Goal: Task Accomplishment & Management: Manage account settings

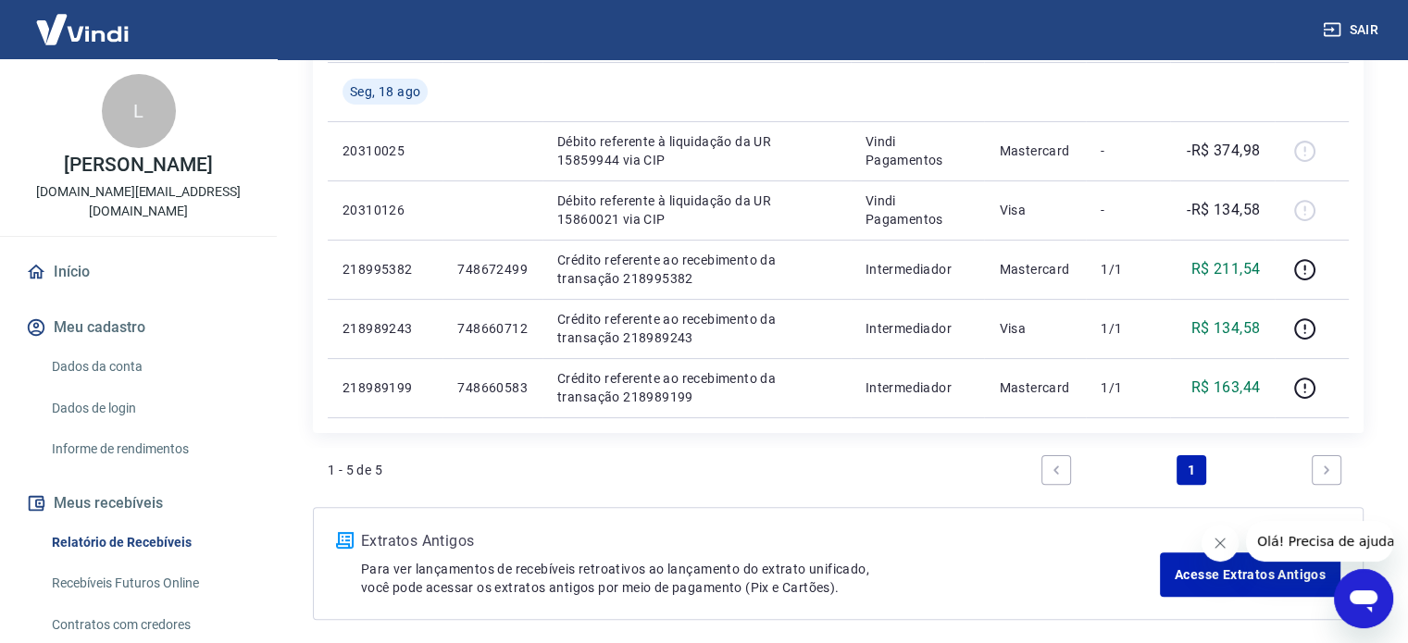
scroll to position [299, 0]
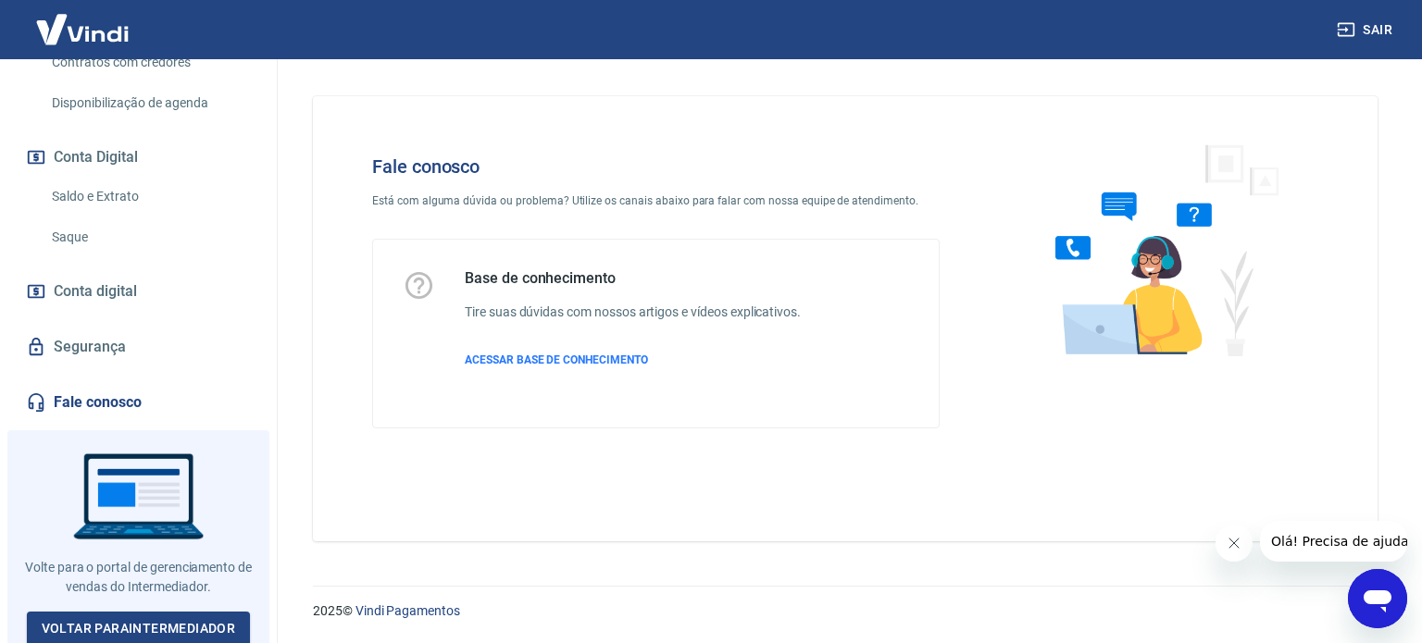
scroll to position [566, 0]
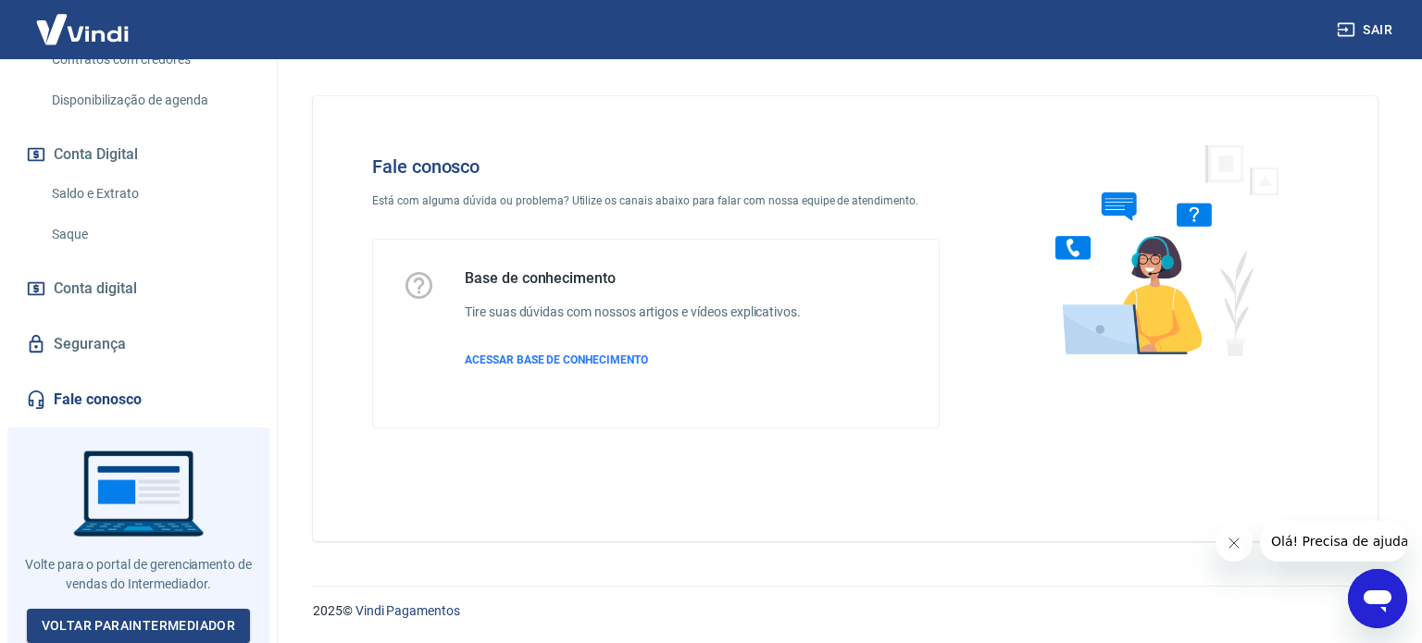
click at [640, 523] on div "Fale conosco Está com alguma dúvida ou problema? Utilize os canais abaixo para …" at bounding box center [845, 318] width 1065 height 445
click at [1239, 546] on icon "Fechar mensagem da empresa" at bounding box center [1233, 543] width 15 height 15
click at [1045, 428] on div at bounding box center [1158, 292] width 379 height 332
click at [515, 355] on span "ACESSAR BASE DE CONHECIMENTO" at bounding box center [556, 360] width 183 height 13
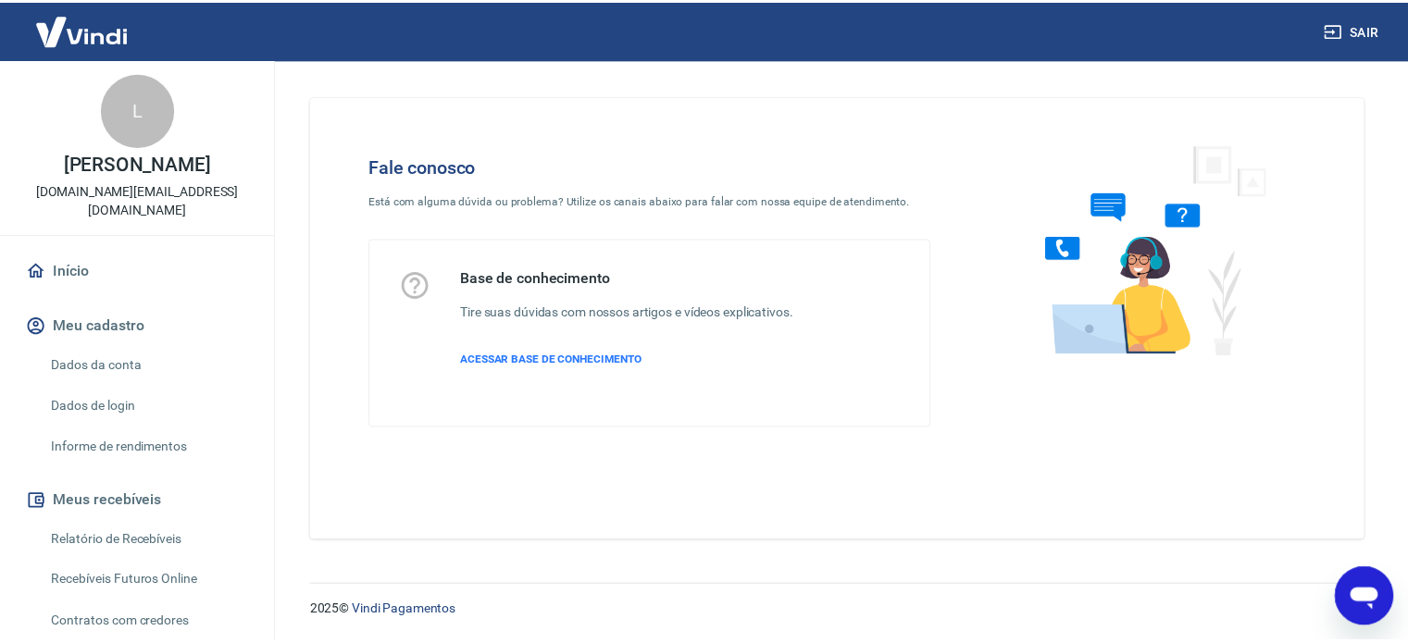
scroll to position [0, 0]
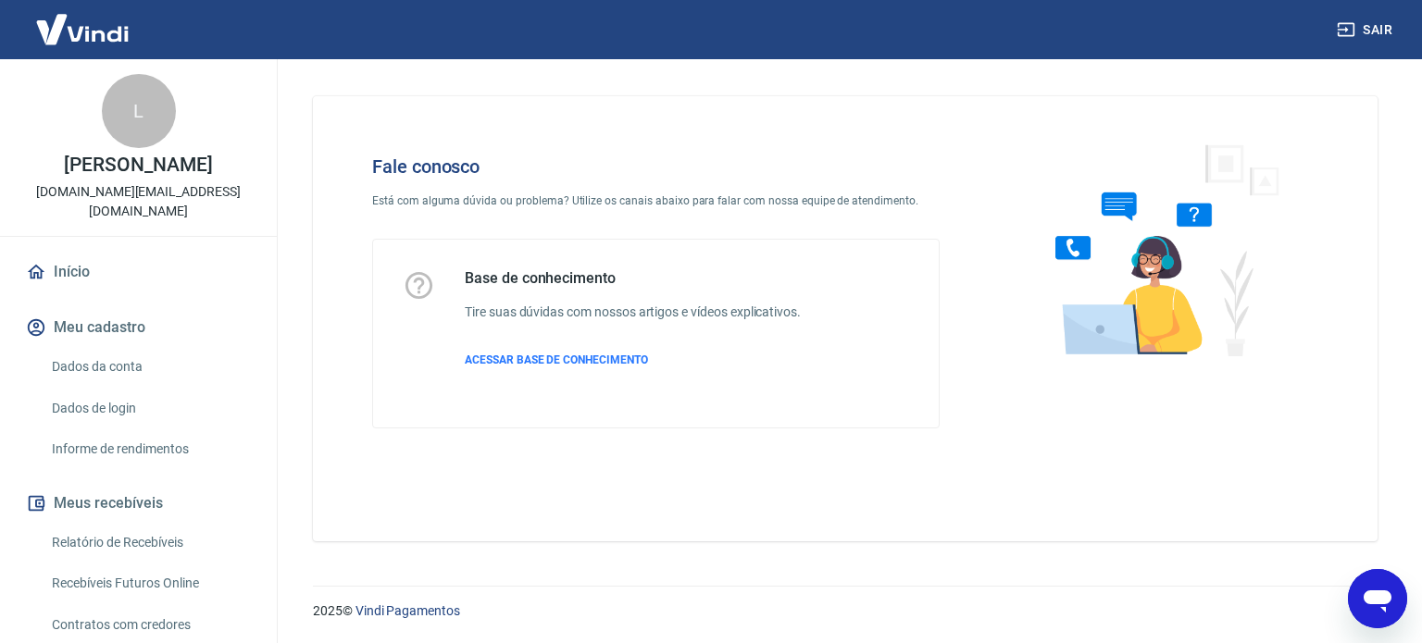
click at [80, 276] on link "Início" at bounding box center [138, 272] width 232 height 41
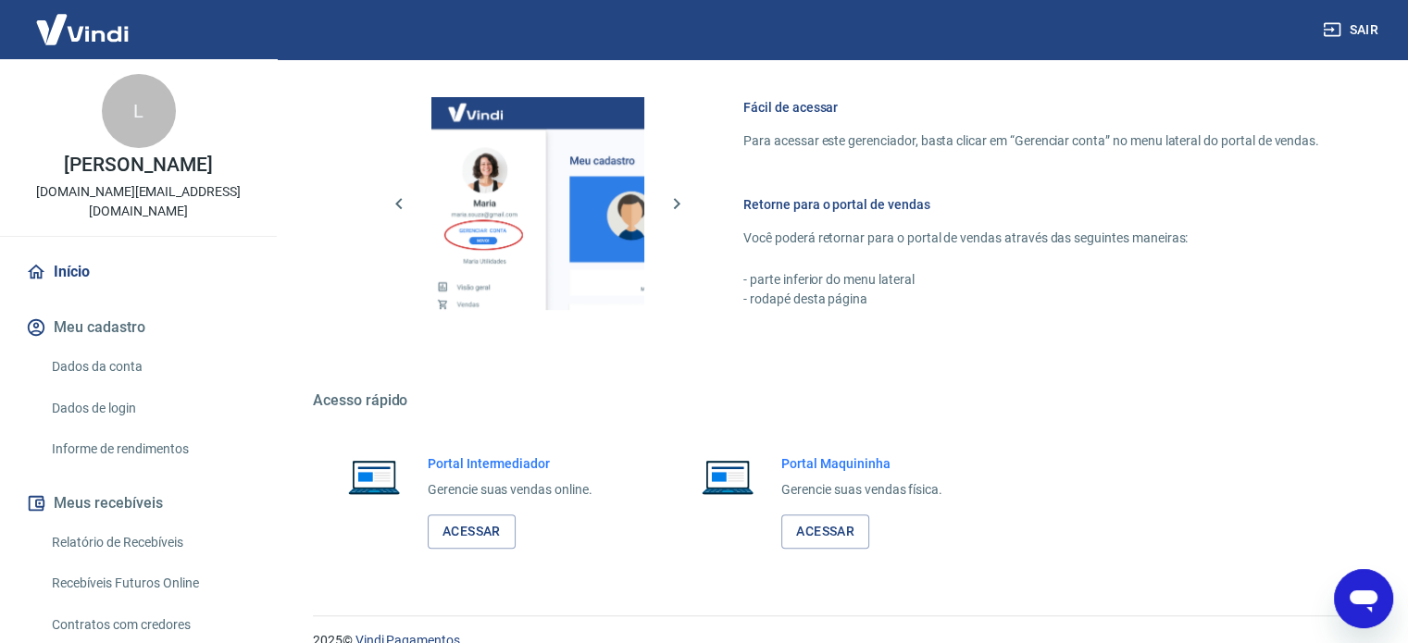
scroll to position [817, 0]
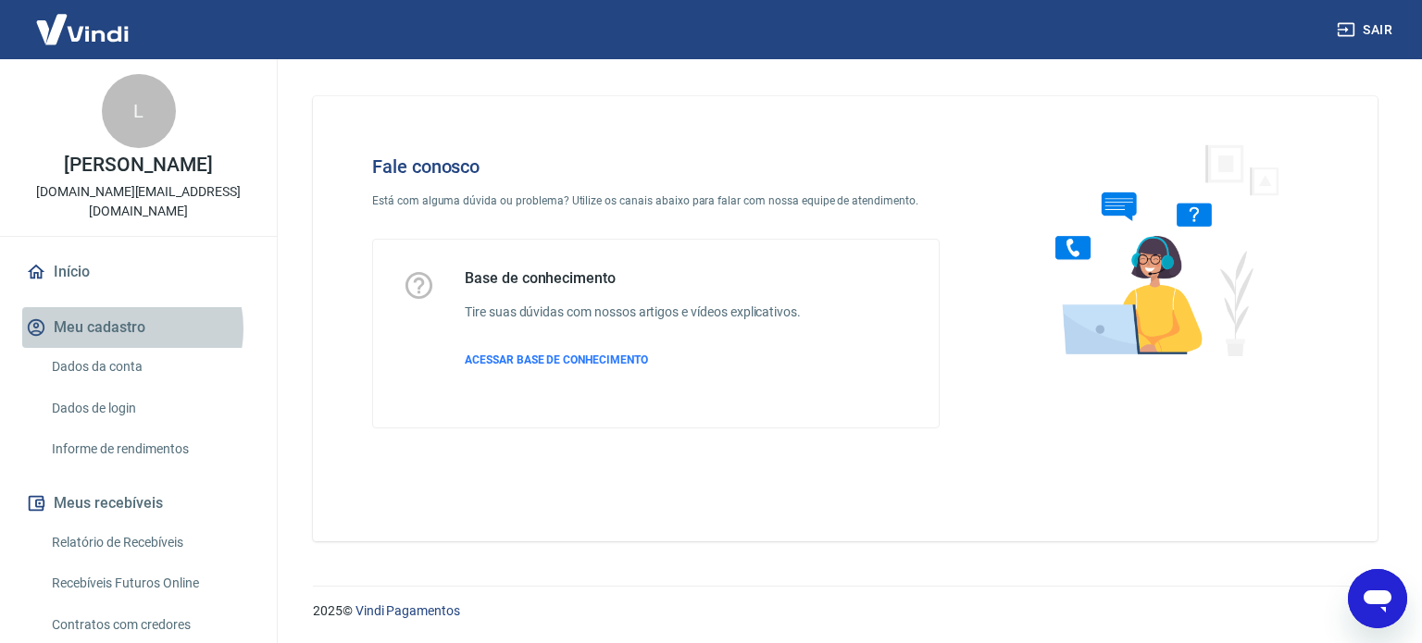
click at [123, 329] on button "Meu cadastro" at bounding box center [138, 327] width 232 height 41
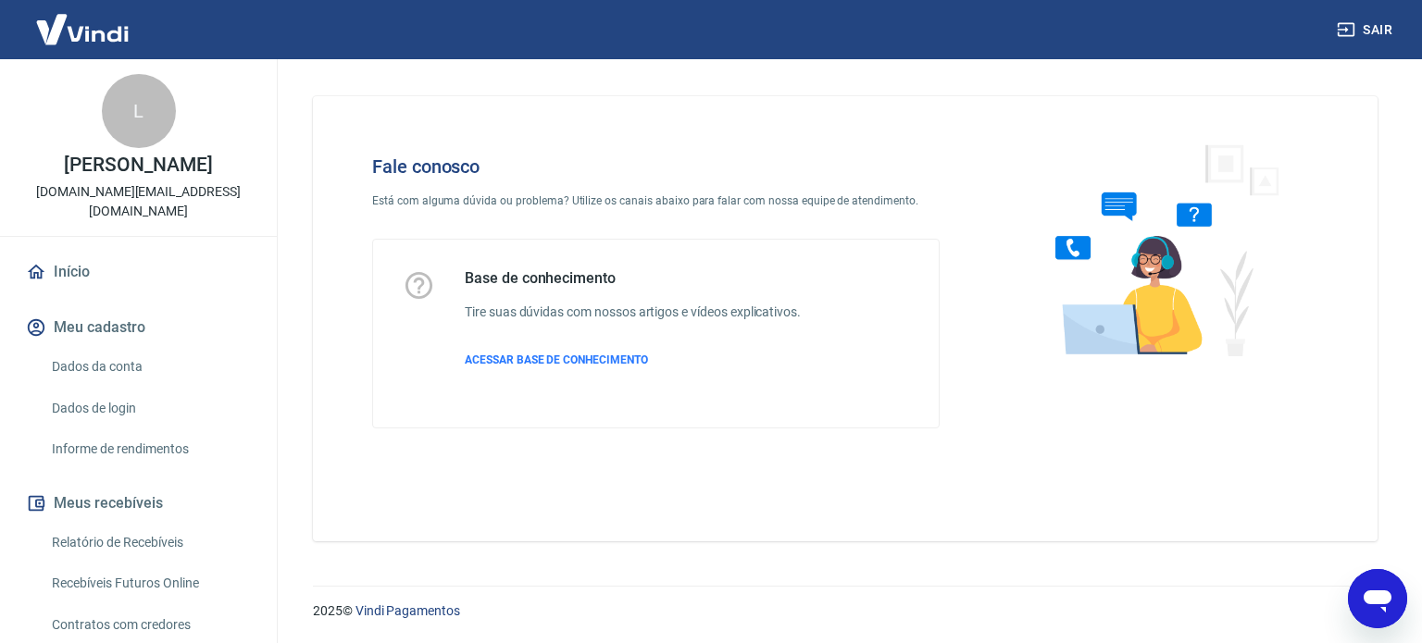
click at [68, 35] on img at bounding box center [82, 29] width 120 height 56
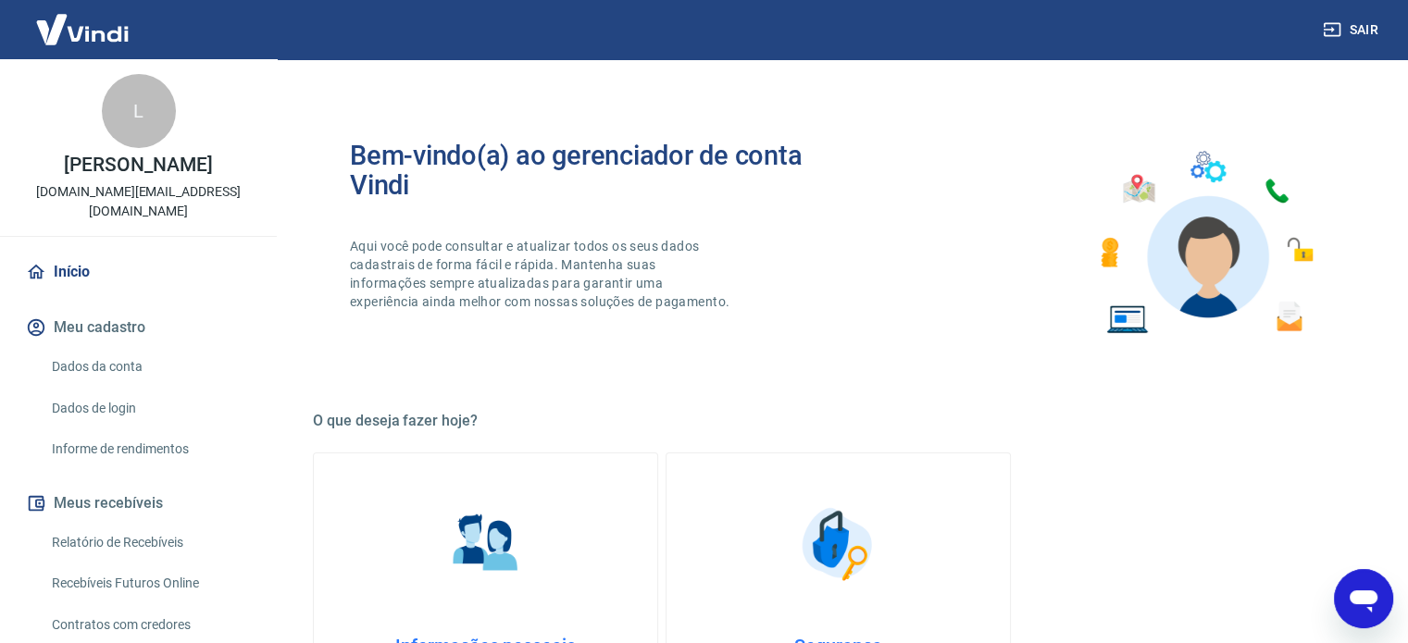
click at [68, 35] on img at bounding box center [82, 29] width 120 height 56
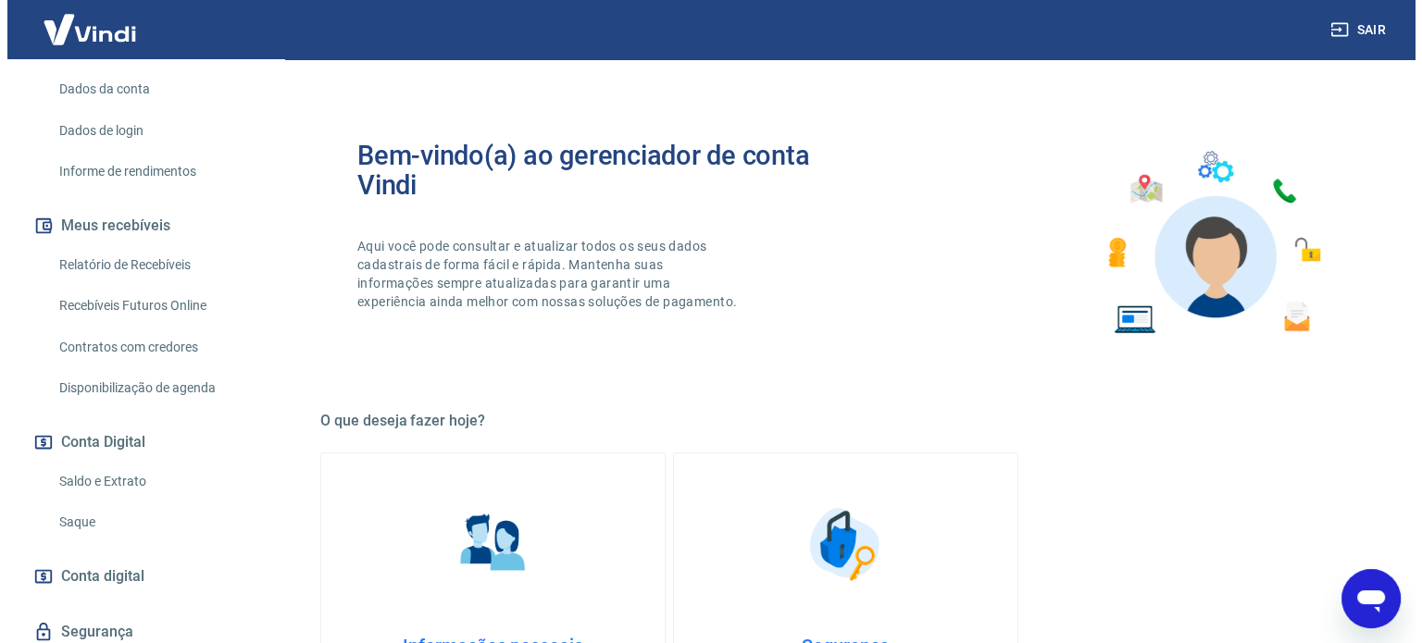
scroll to position [566, 0]
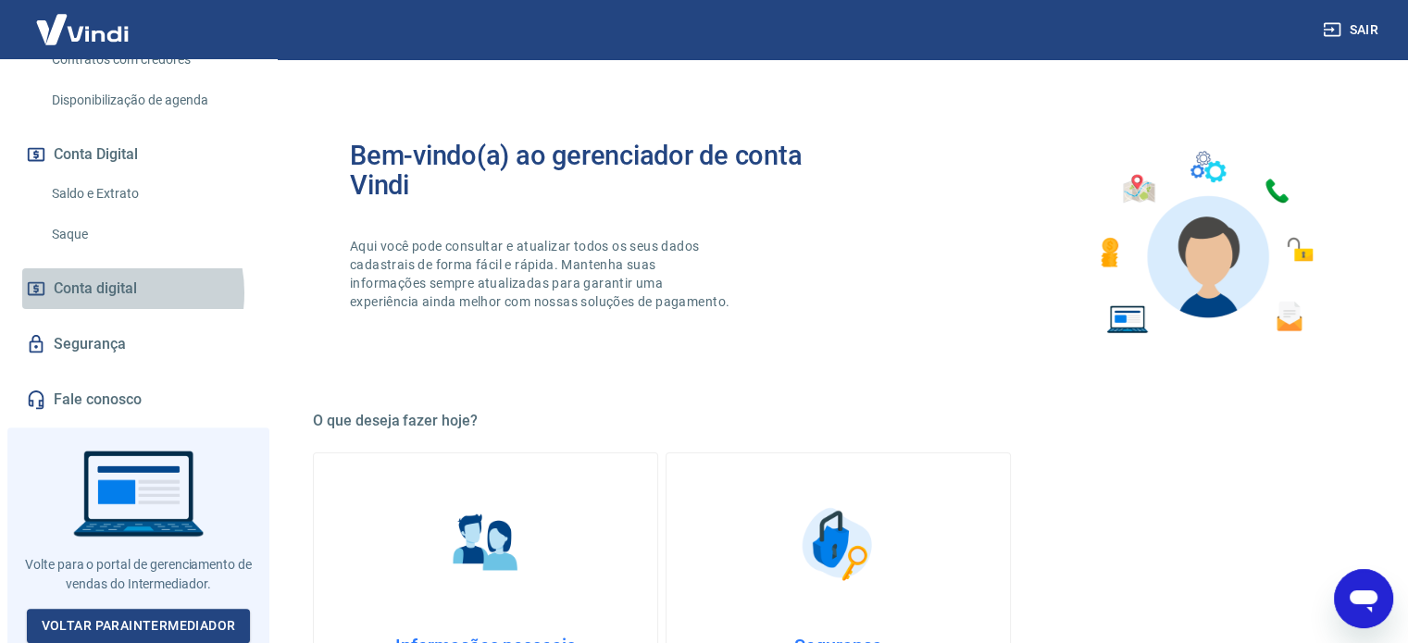
click at [99, 293] on span "Conta digital" at bounding box center [95, 289] width 83 height 26
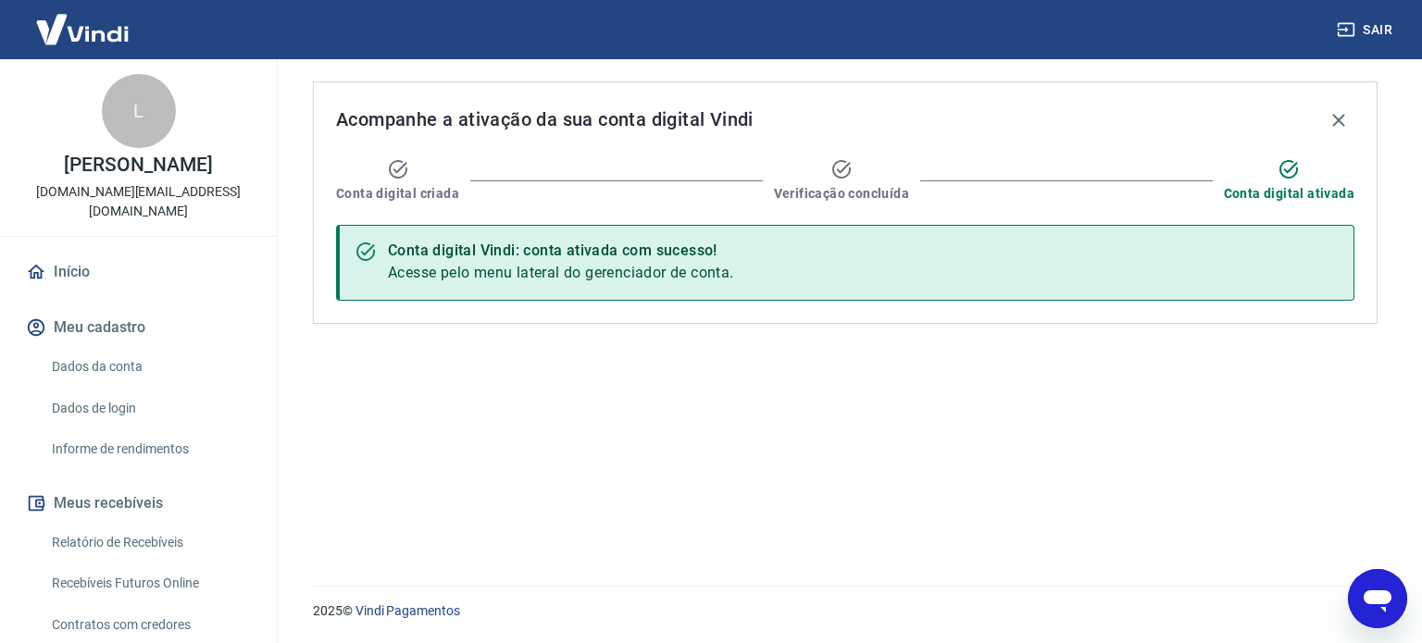
click at [119, 337] on button "Meu cadastro" at bounding box center [138, 327] width 232 height 41
click at [81, 272] on link "Início" at bounding box center [138, 272] width 232 height 41
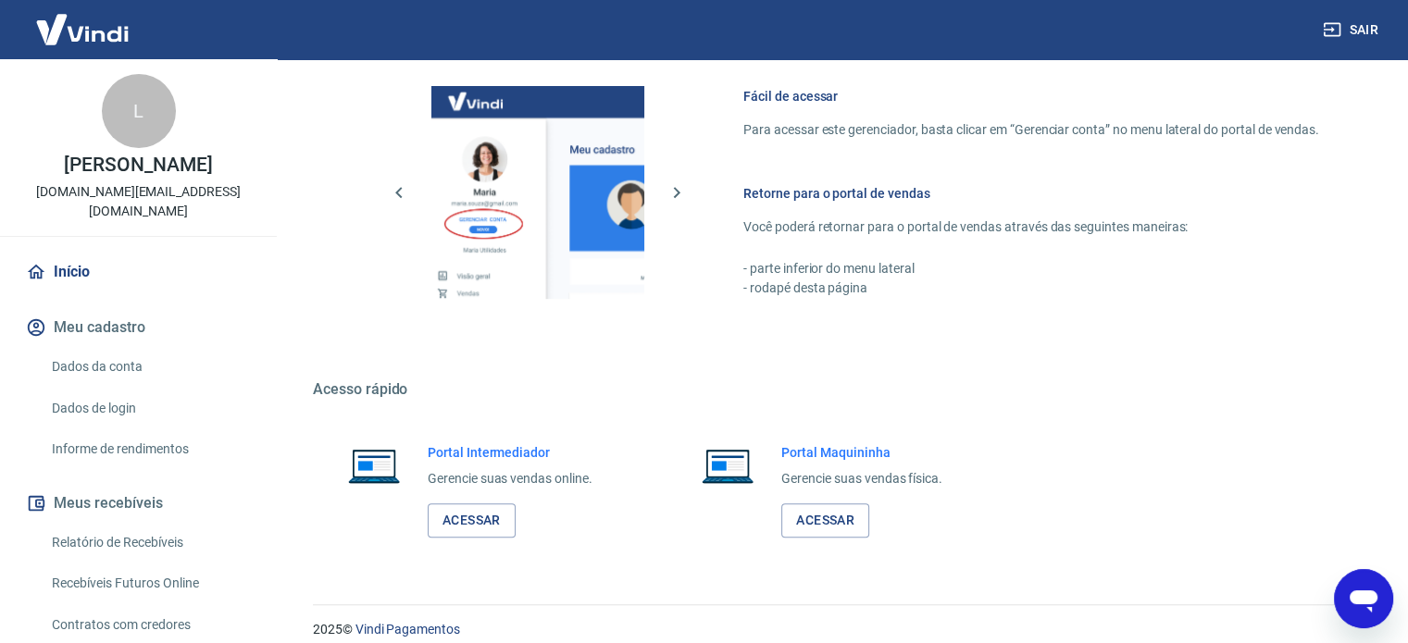
scroll to position [817, 0]
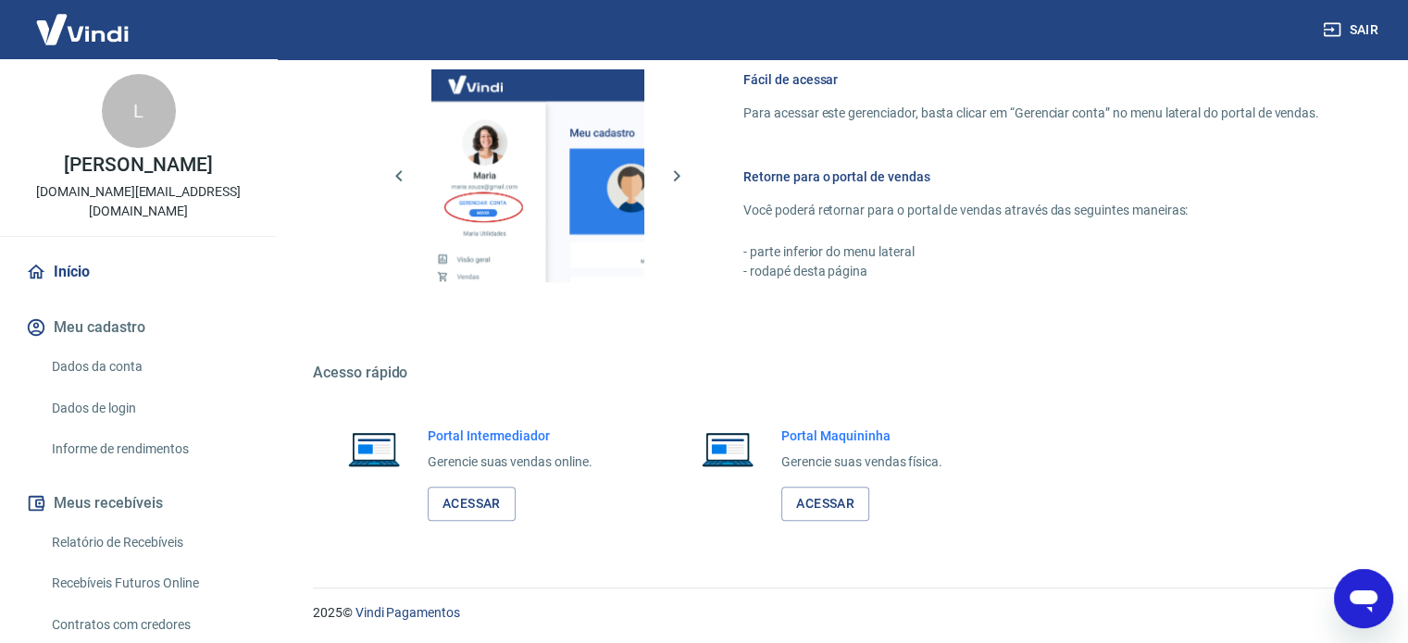
click at [108, 542] on link "Relatório de Recebíveis" at bounding box center [149, 543] width 210 height 38
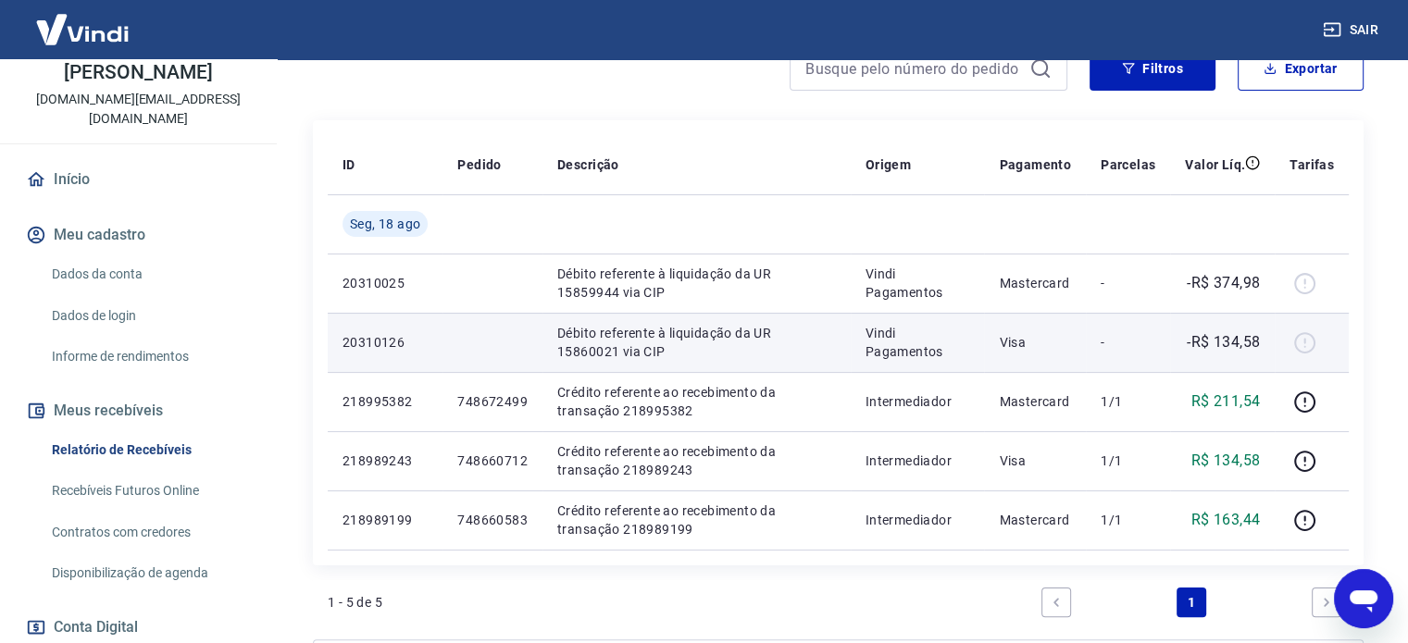
scroll to position [278, 0]
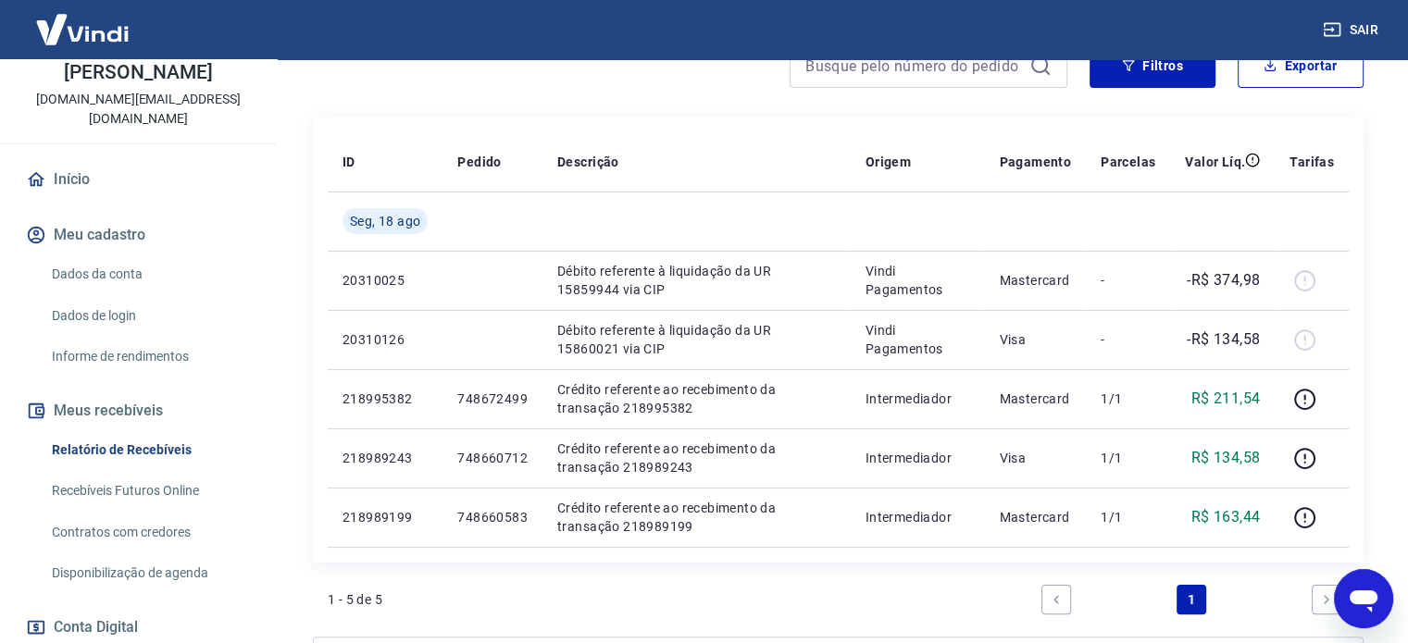
click at [169, 492] on link "Recebíveis Futuros Online" at bounding box center [149, 491] width 210 height 38
